Goal: Task Accomplishment & Management: Manage account settings

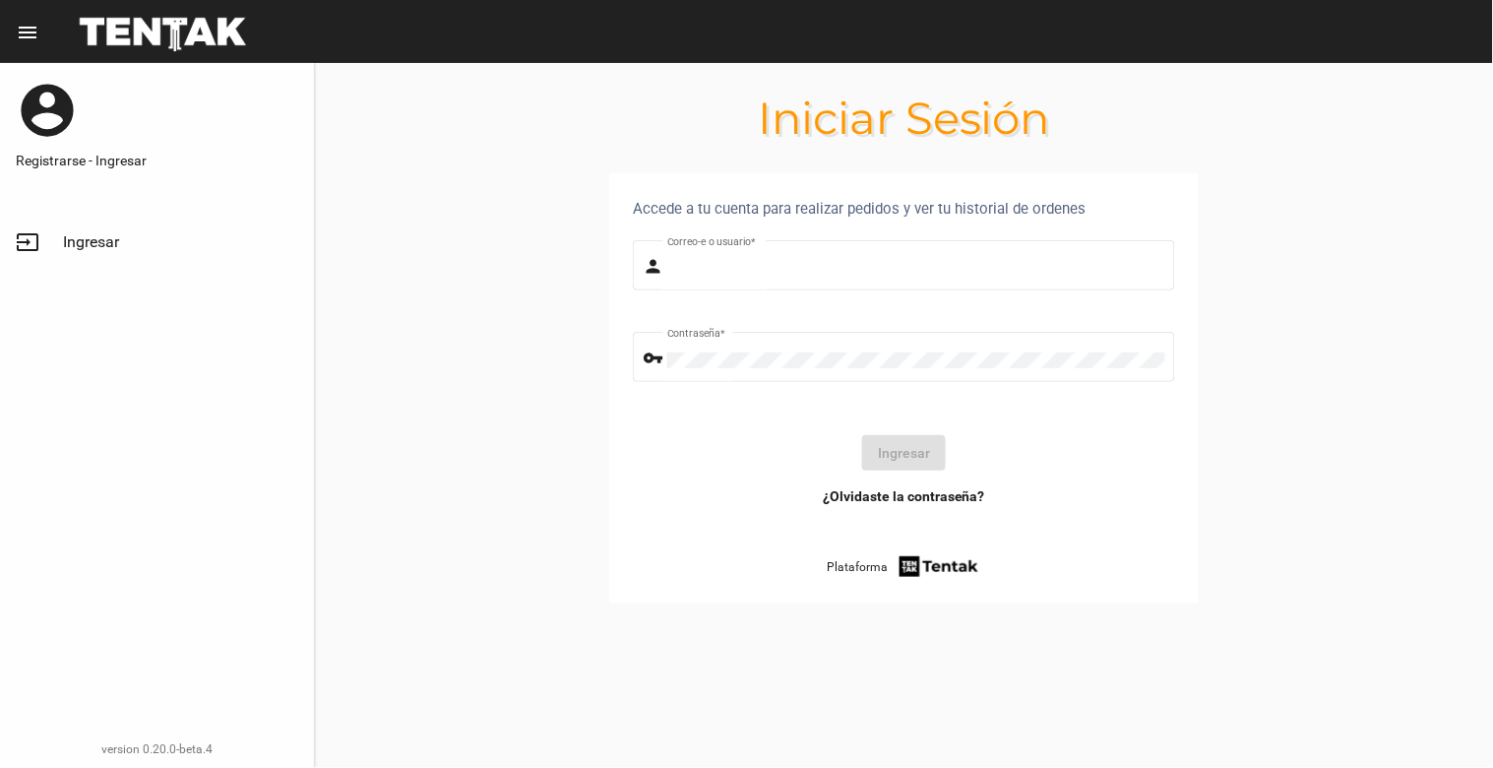
type input "[EMAIL_ADDRESS][DOMAIN_NAME]"
click at [921, 453] on button "Ingresar" at bounding box center [904, 452] width 84 height 35
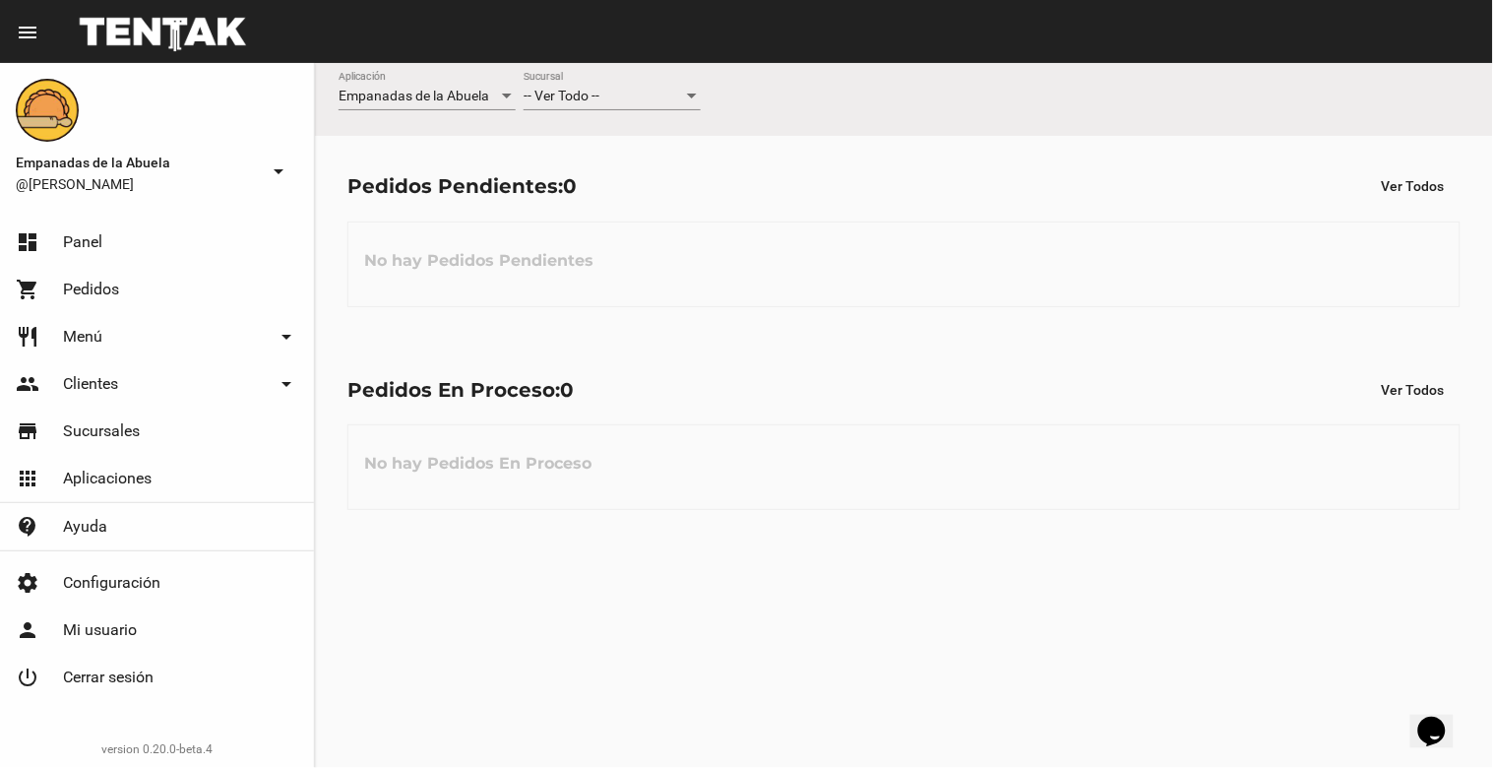
click at [692, 94] on div at bounding box center [692, 95] width 10 height 5
click at [653, 180] on span "Lomas de Zamora" at bounding box center [612, 178] width 177 height 41
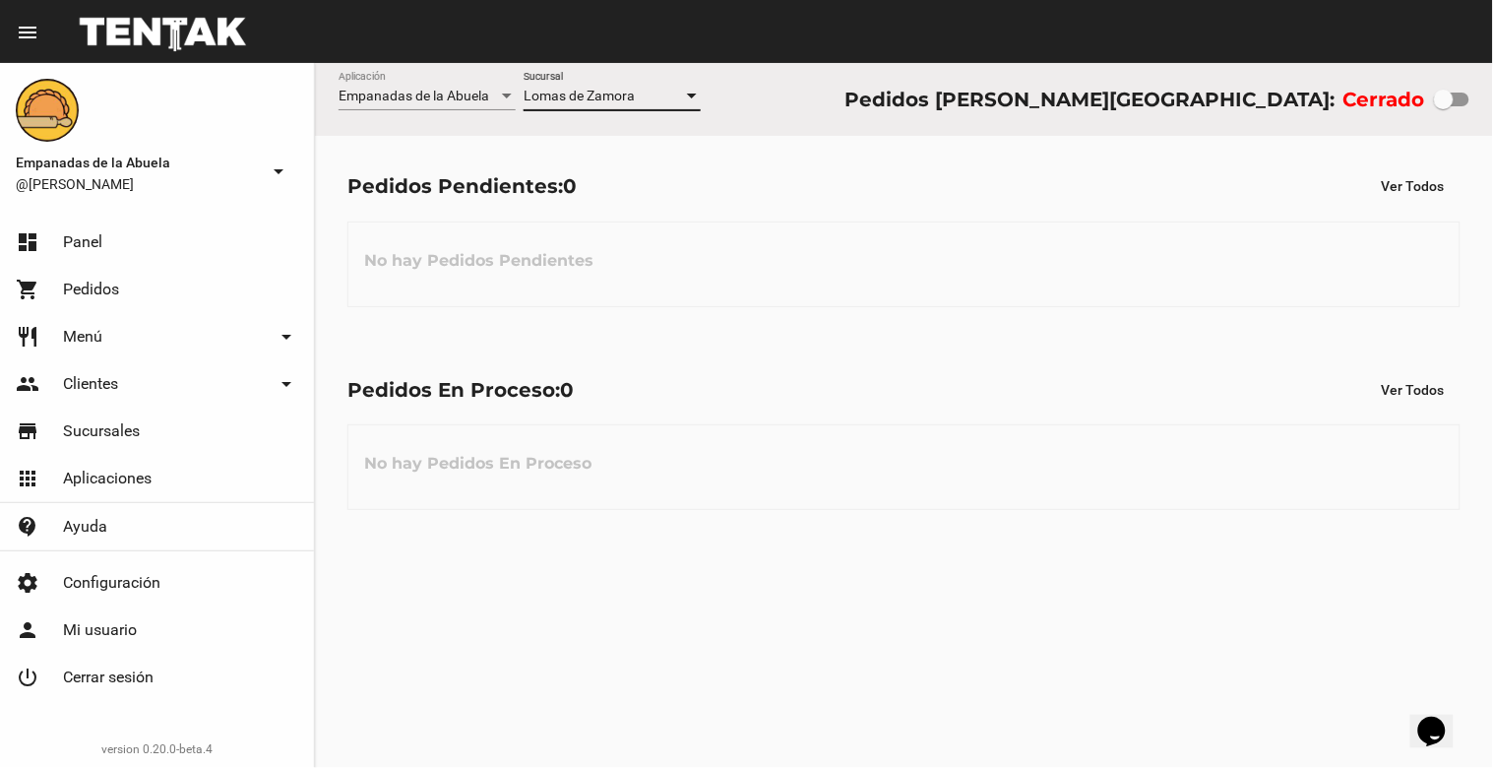
click at [1458, 104] on div at bounding box center [1451, 100] width 35 height 14
click at [1444, 106] on input "checkbox" at bounding box center [1443, 106] width 1 height 1
checkbox input "true"
